Goal: Task Accomplishment & Management: Use online tool/utility

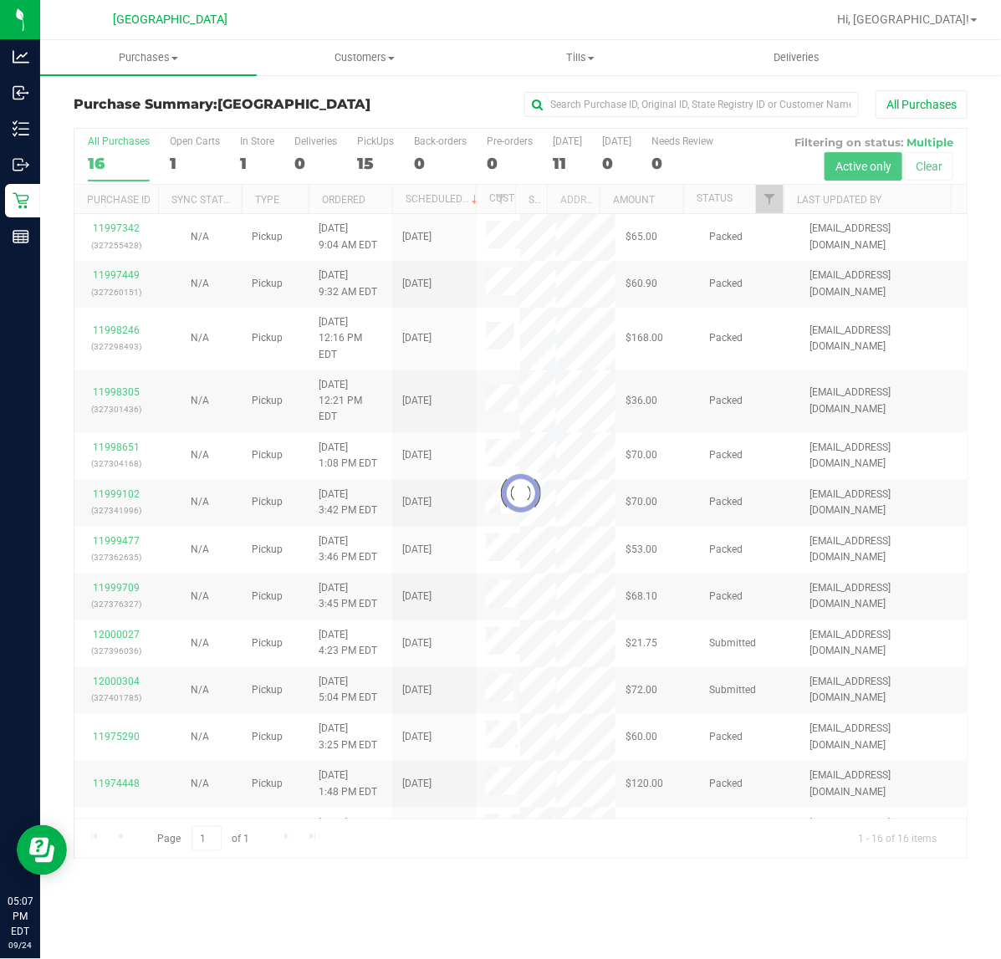
click at [767, 205] on div at bounding box center [520, 494] width 892 height 730
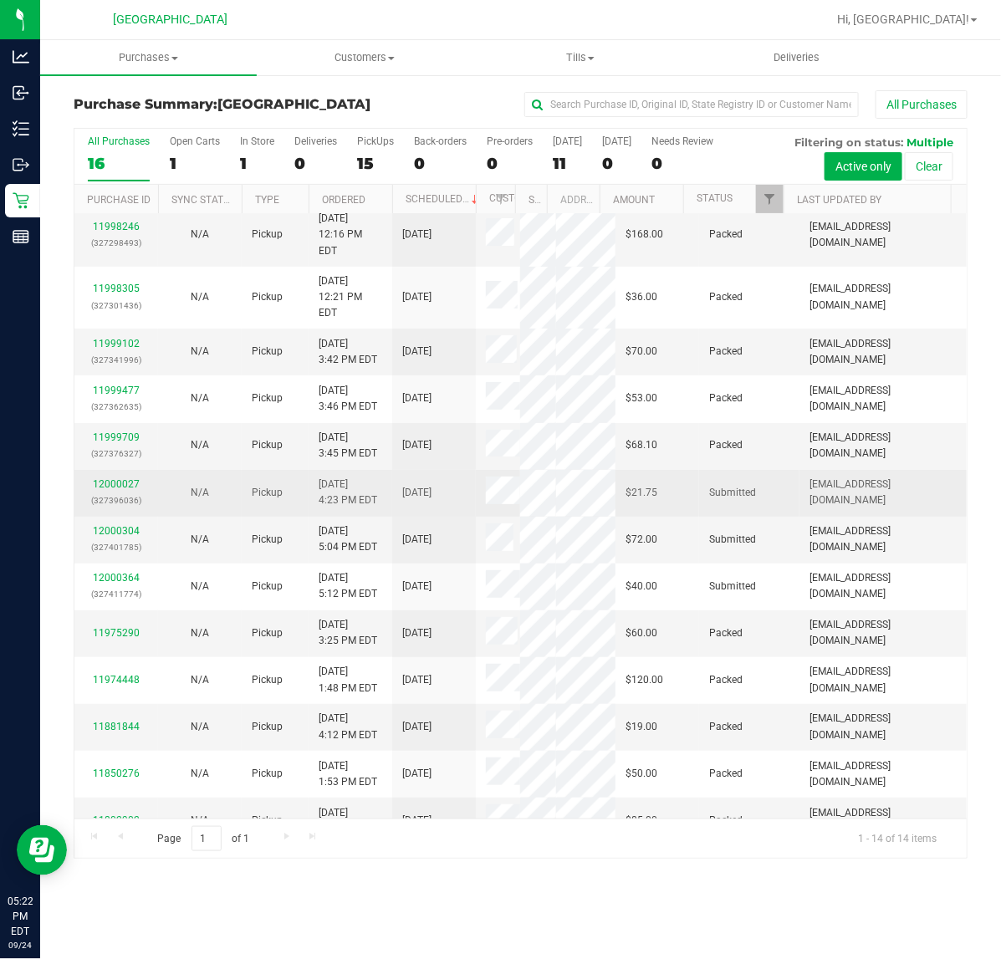
scroll to position [104, 0]
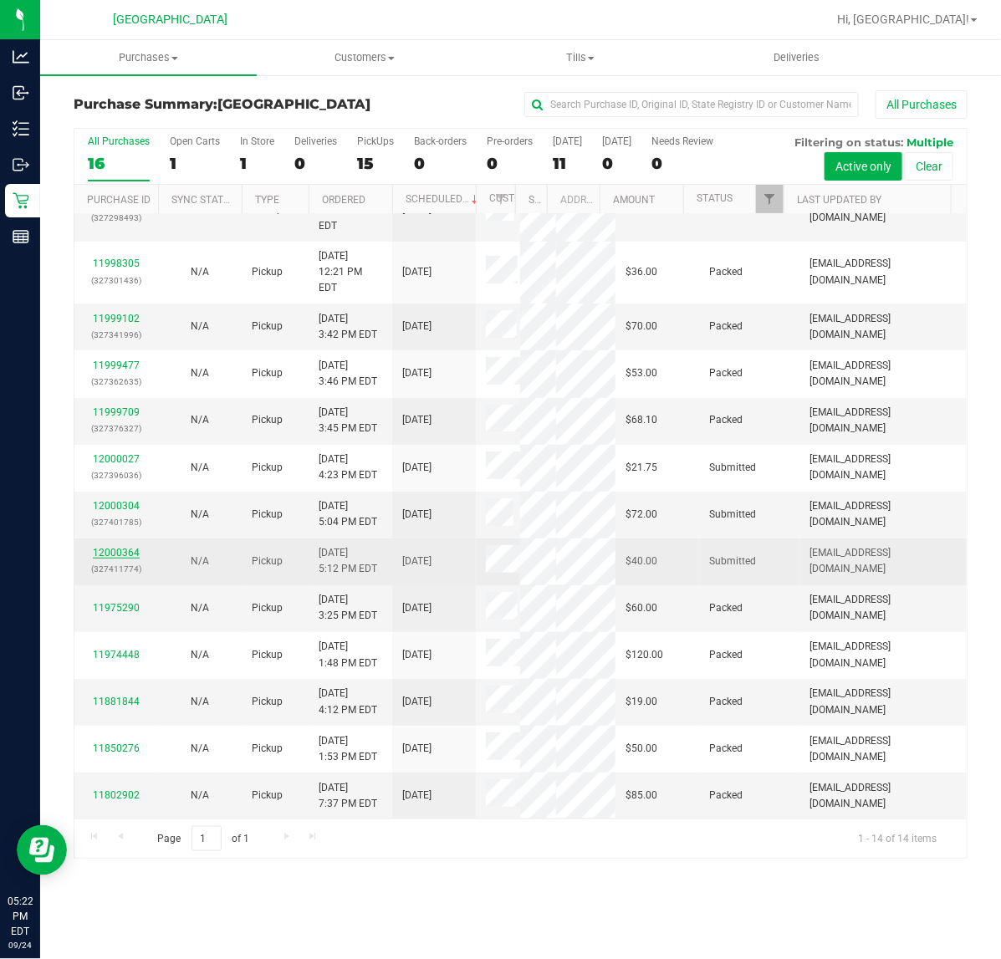
click at [121, 558] on link "12000364" at bounding box center [116, 553] width 47 height 12
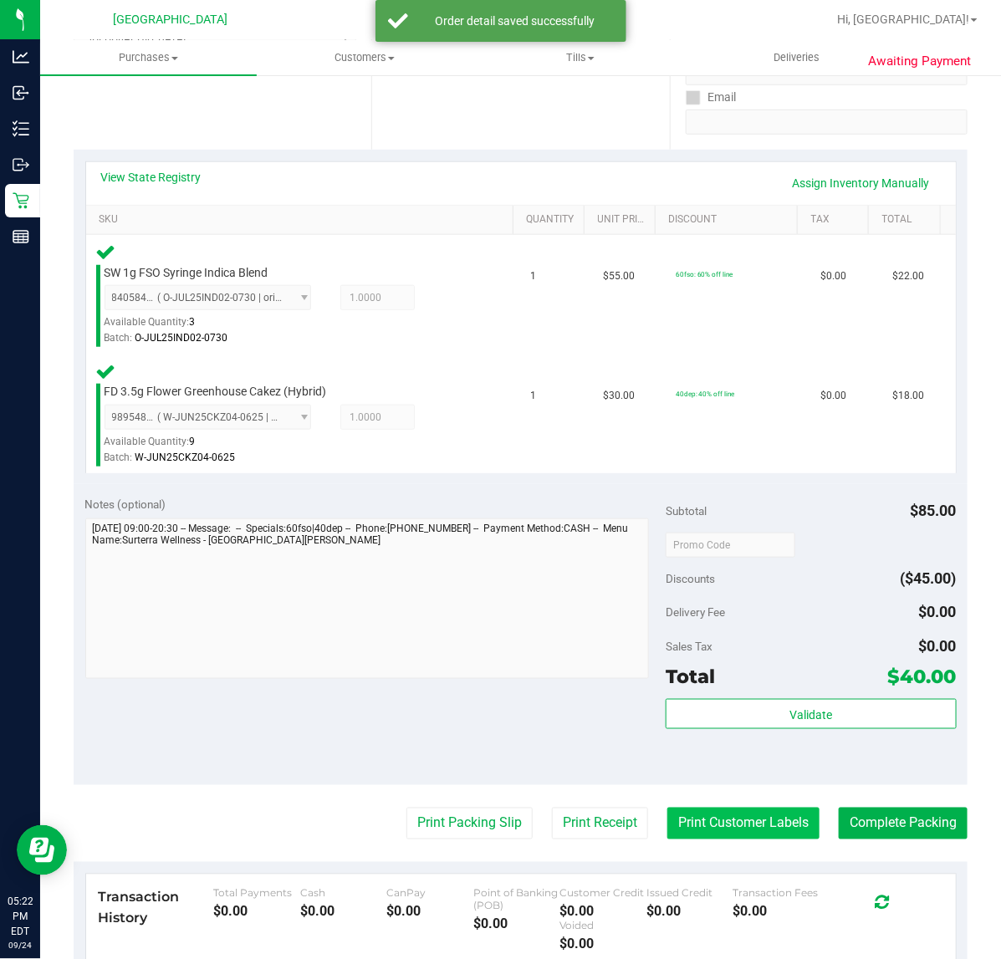
scroll to position [522, 0]
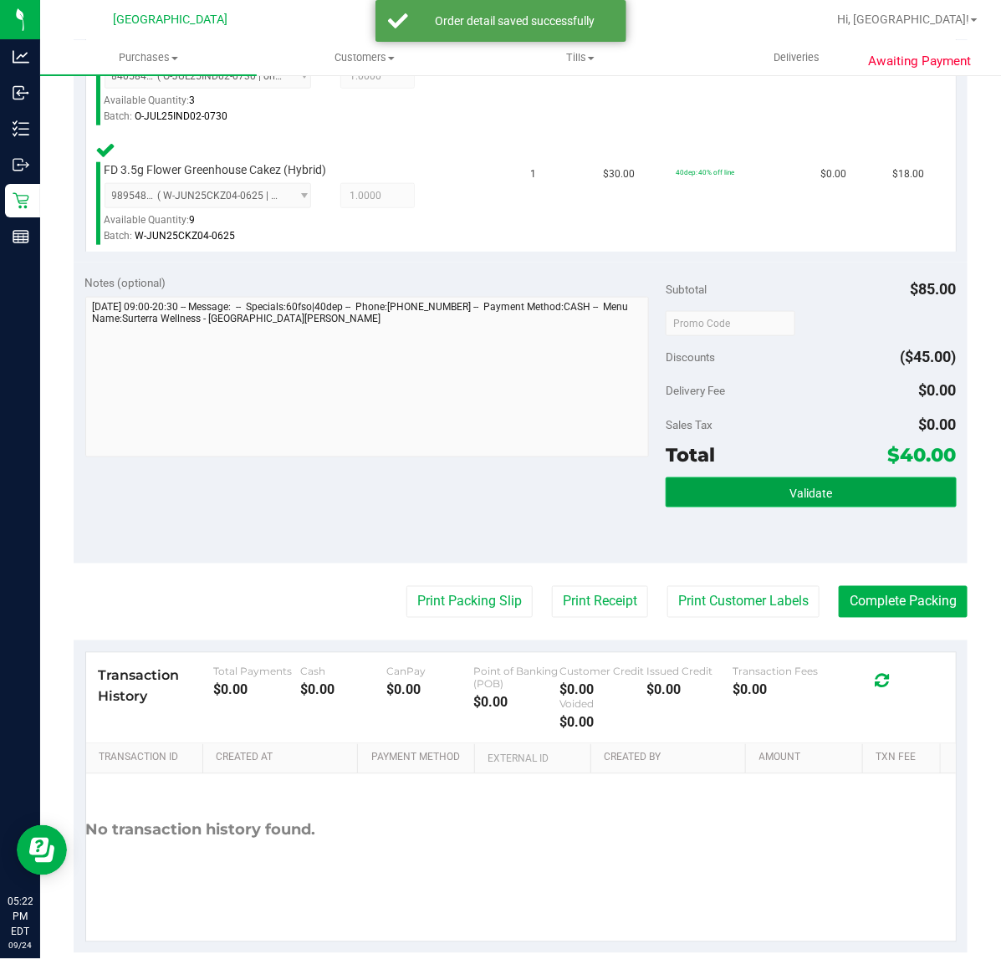
click at [796, 493] on span "Validate" at bounding box center [810, 492] width 43 height 13
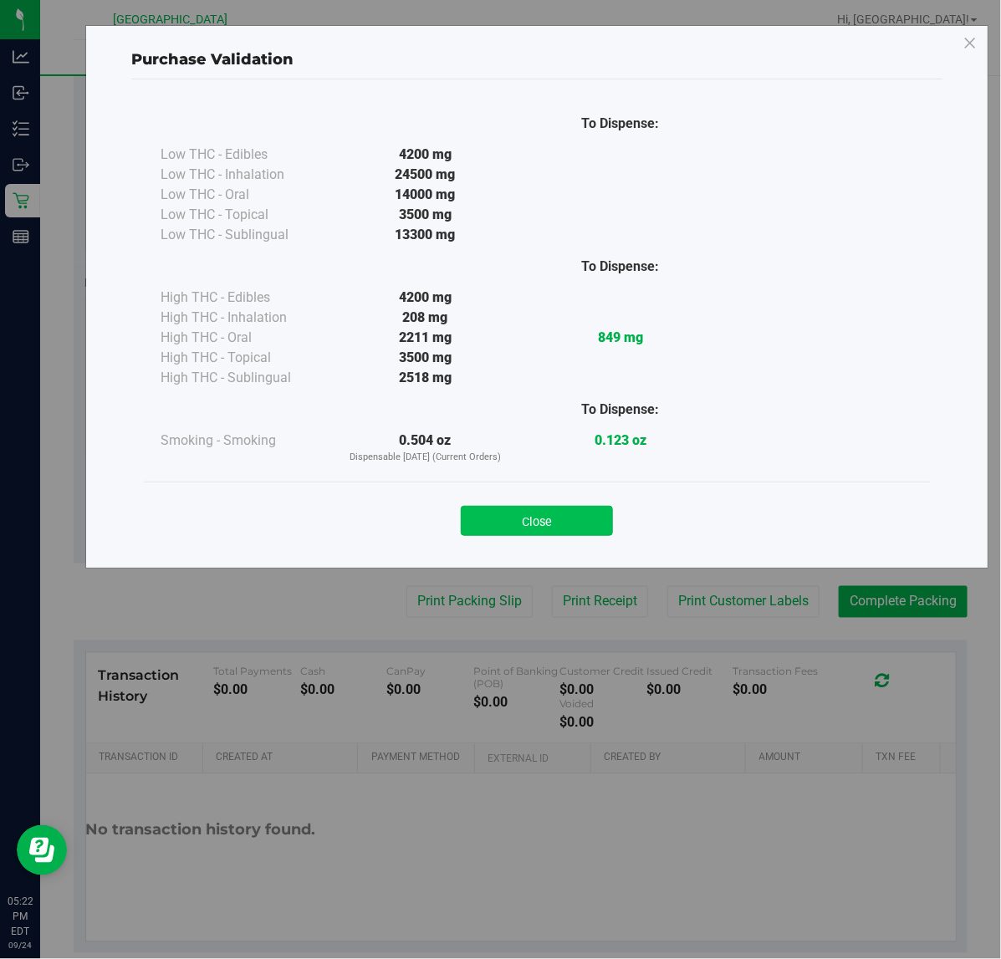
click at [494, 532] on button "Close" at bounding box center [537, 521] width 152 height 30
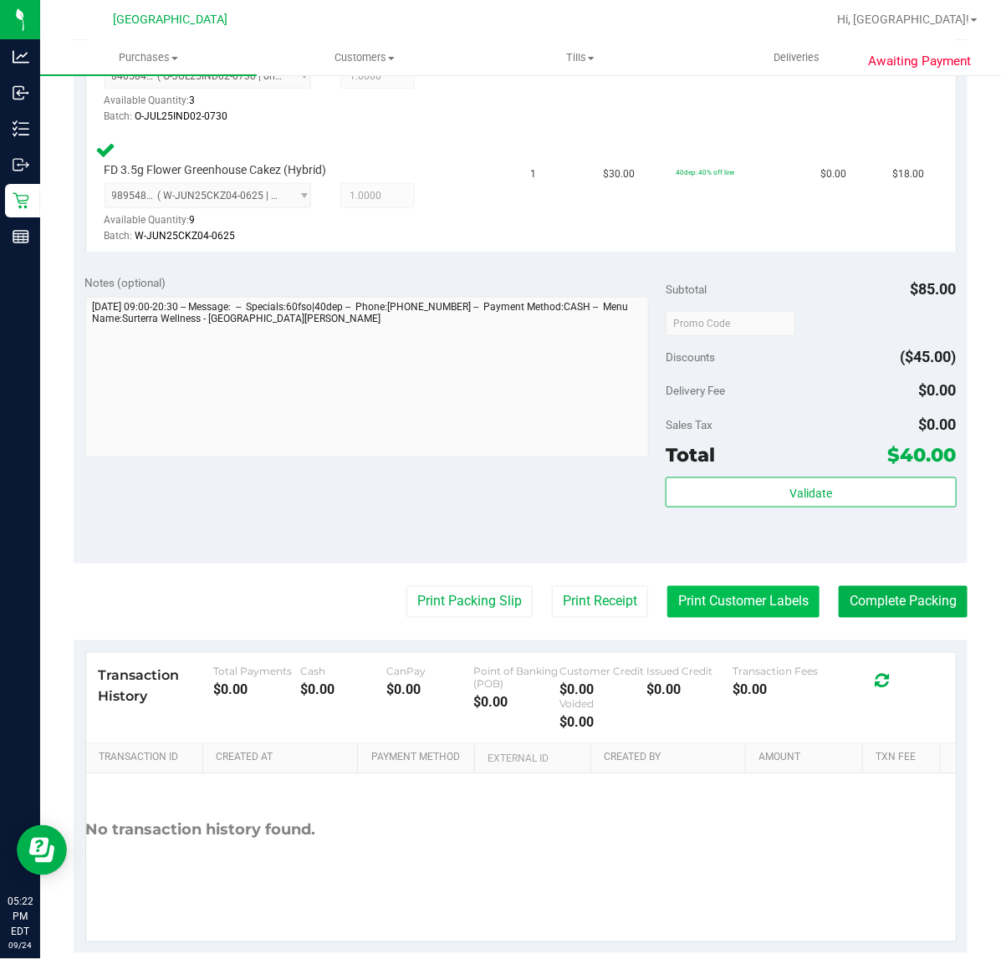
click at [742, 606] on button "Print Customer Labels" at bounding box center [743, 602] width 152 height 32
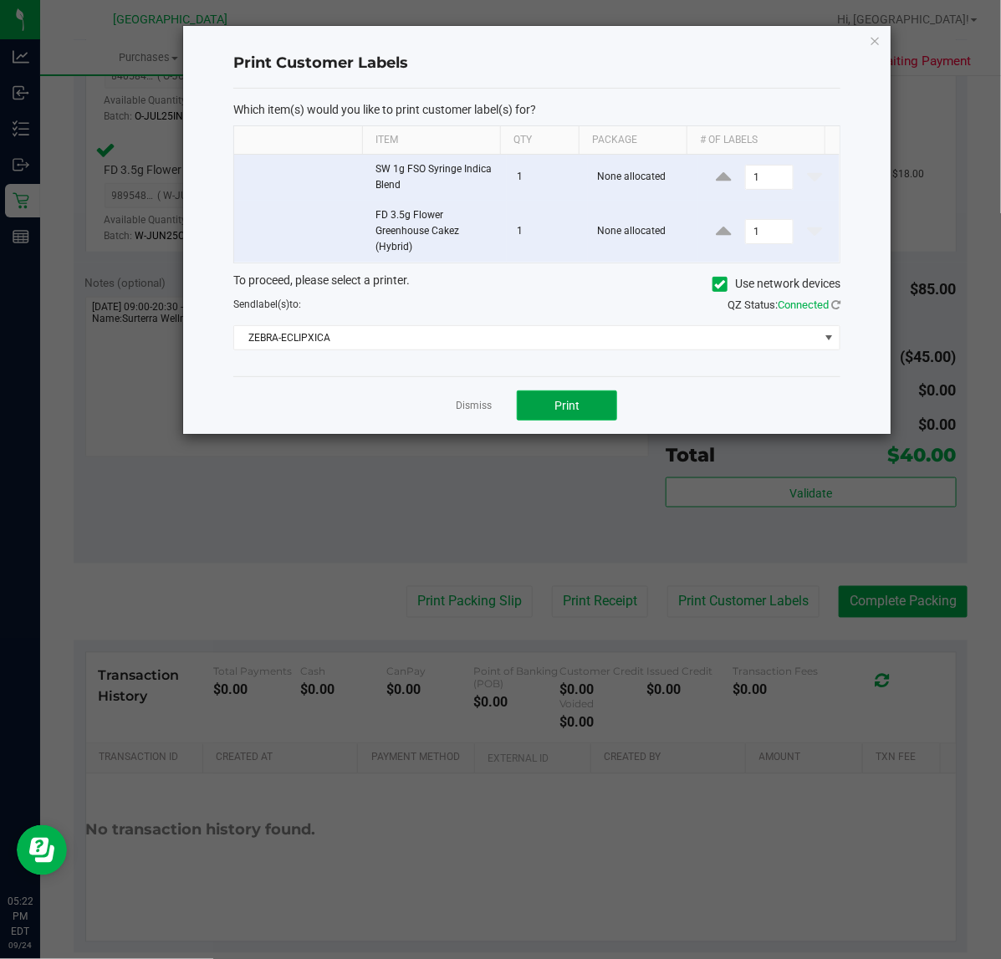
click at [549, 410] on button "Print" at bounding box center [567, 405] width 100 height 30
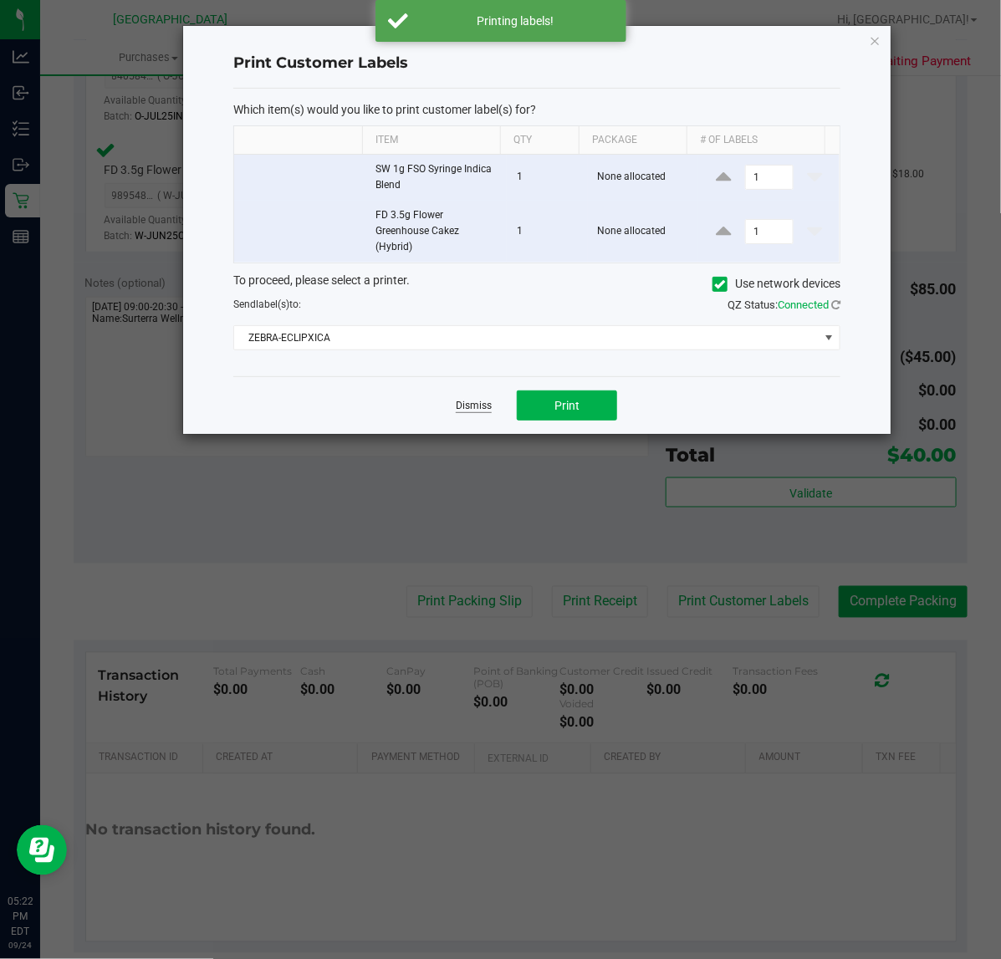
click at [482, 405] on link "Dismiss" at bounding box center [474, 406] width 36 height 14
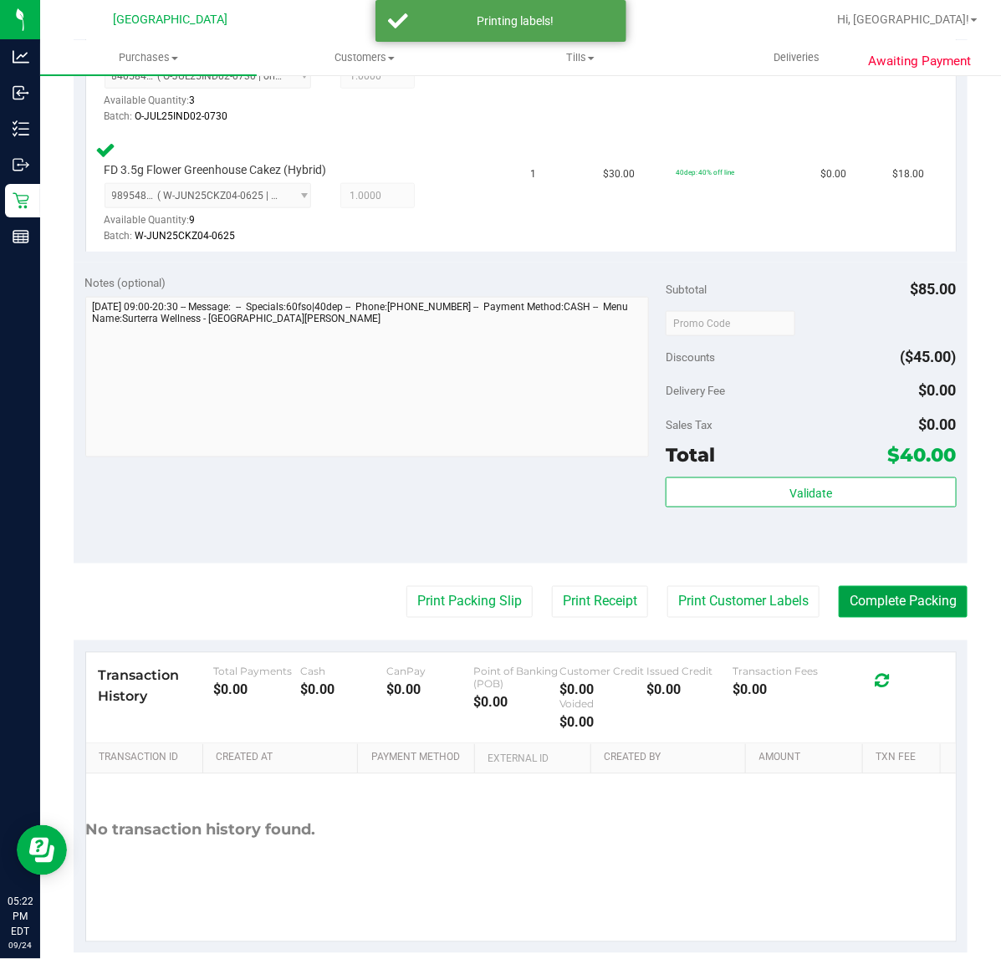
click at [847, 603] on button "Complete Packing" at bounding box center [902, 602] width 129 height 32
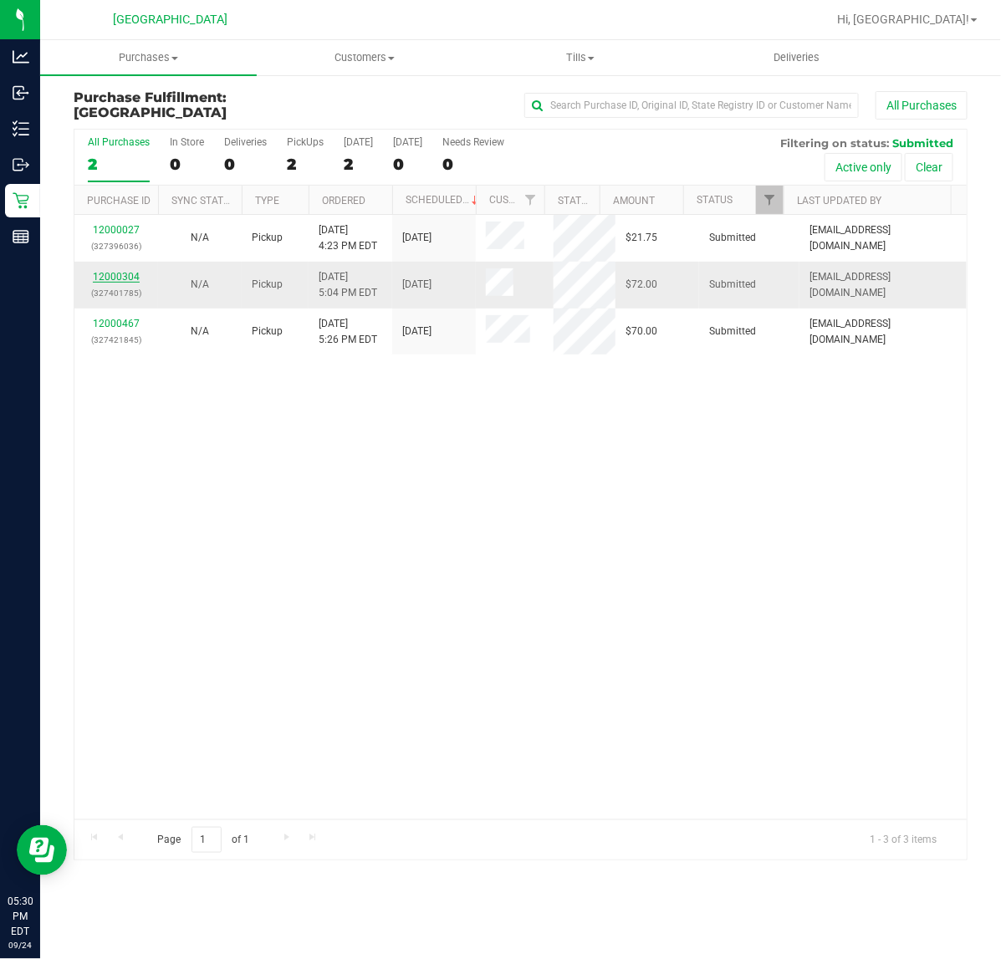
click at [121, 276] on link "12000304" at bounding box center [116, 277] width 47 height 12
